Goal: Ask a question

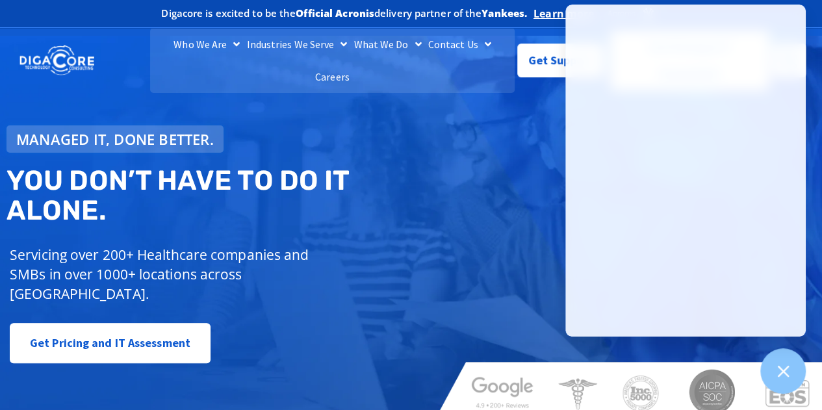
click at [475, 140] on div "Managed IT, done better. You don’t have to do IT alone. Servicing over 200+ Hea…" at bounding box center [411, 229] width 822 height 386
drag, startPoint x: 404, startPoint y: 262, endPoint x: 413, endPoint y: 258, distance: 9.9
click at [409, 260] on div "Managed IT, done better. You don’t have to do IT alone. Servicing over 200+ Hea…" at bounding box center [213, 244] width 426 height 251
click at [540, 58] on span "Get Support" at bounding box center [560, 55] width 65 height 26
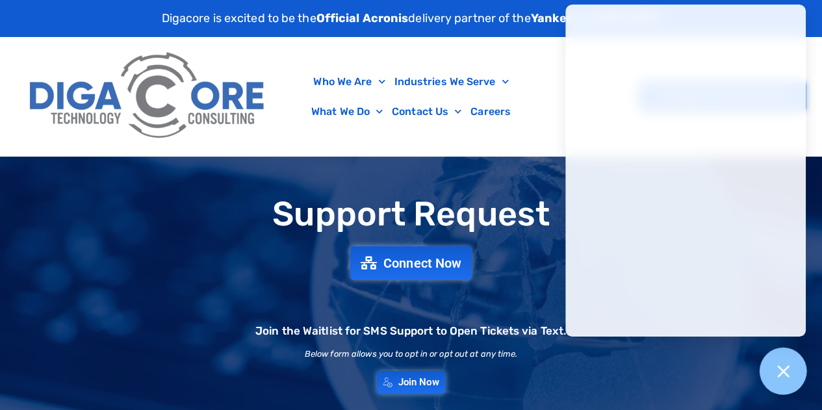
click at [782, 370] on icon at bounding box center [783, 371] width 12 height 12
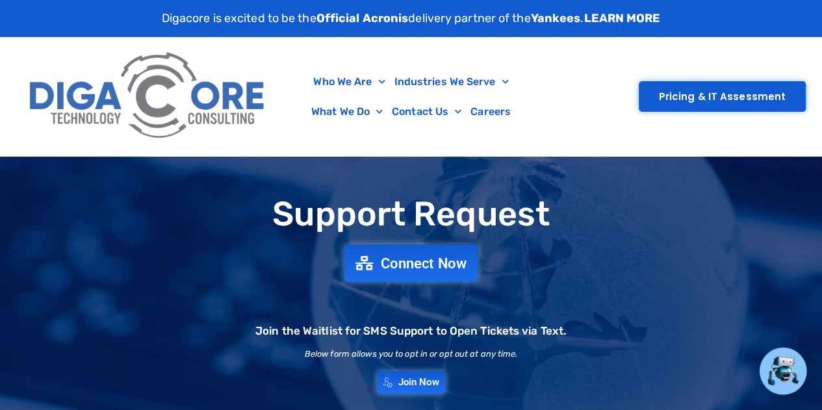
click at [436, 260] on span "Connect Now" at bounding box center [424, 263] width 86 height 14
